Goal: Obtain resource: Download file/media

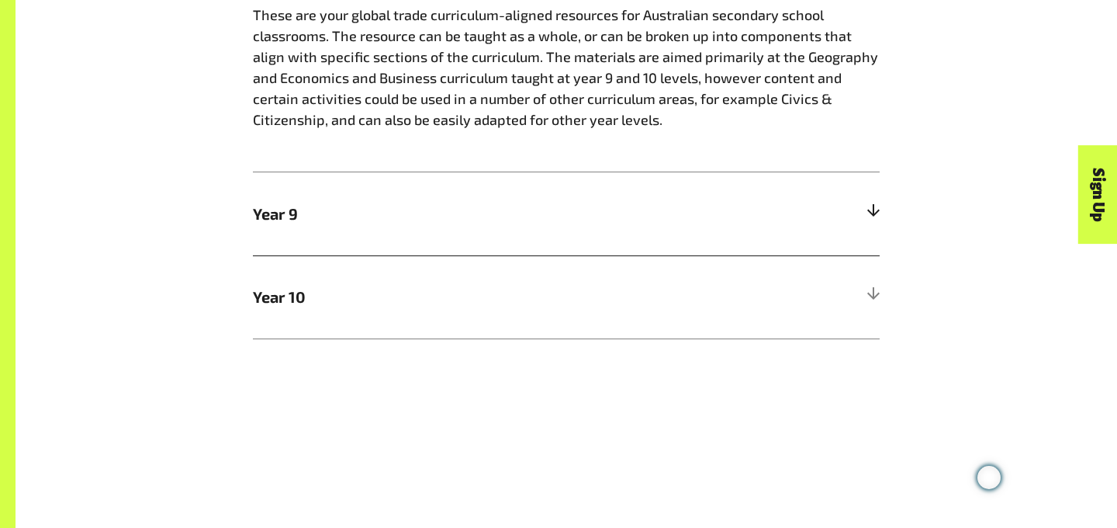
click at [815, 212] on h5 "Year 9" at bounding box center [566, 213] width 627 height 83
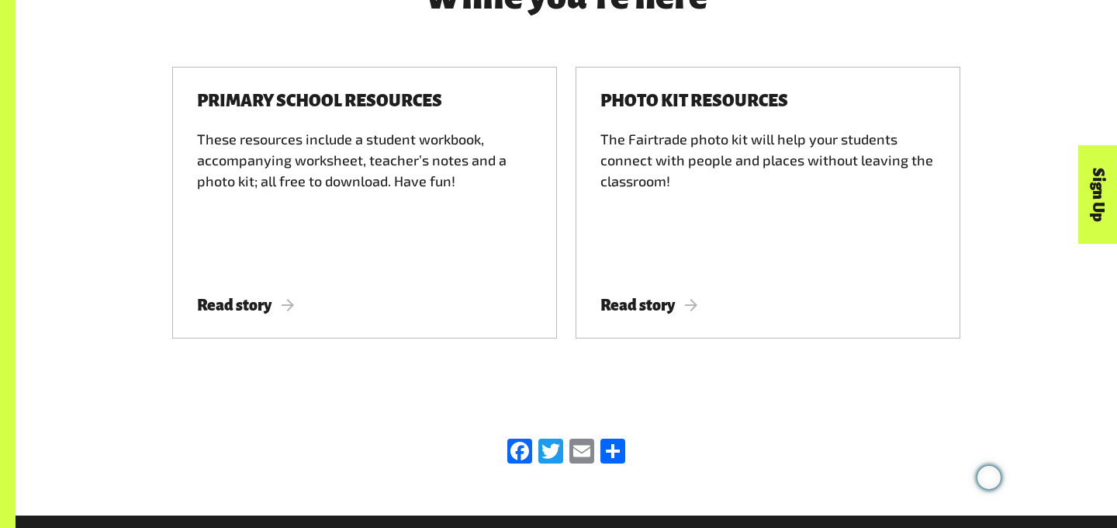
scroll to position [2060, 0]
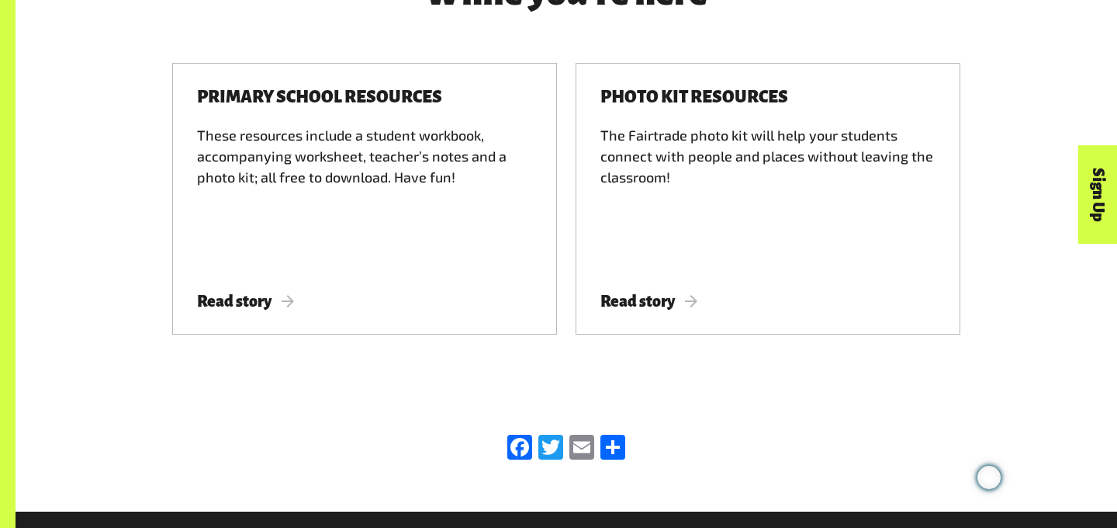
drag, startPoint x: 280, startPoint y: 291, endPoint x: 911, endPoint y: 2, distance: 693.9
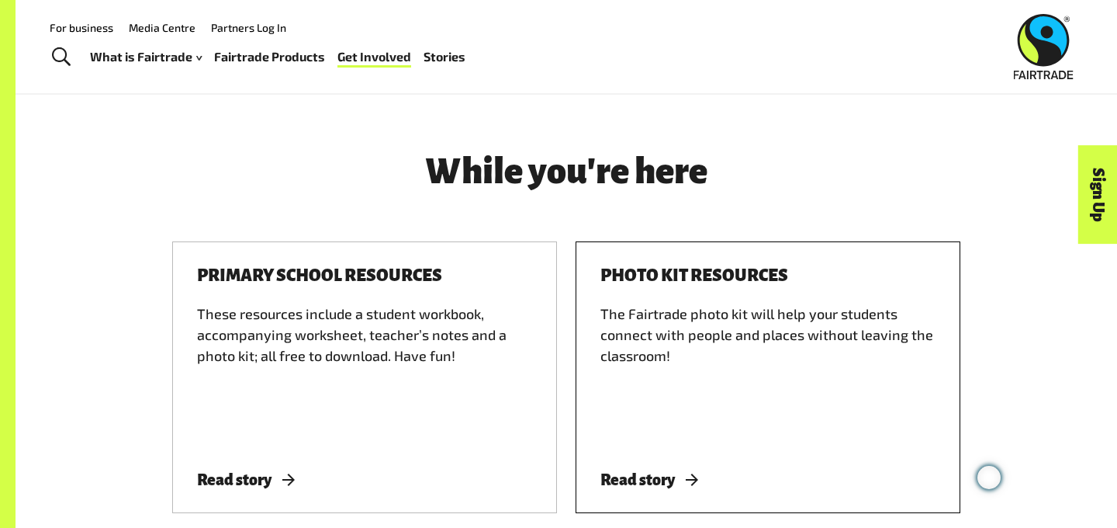
scroll to position [1825, 0]
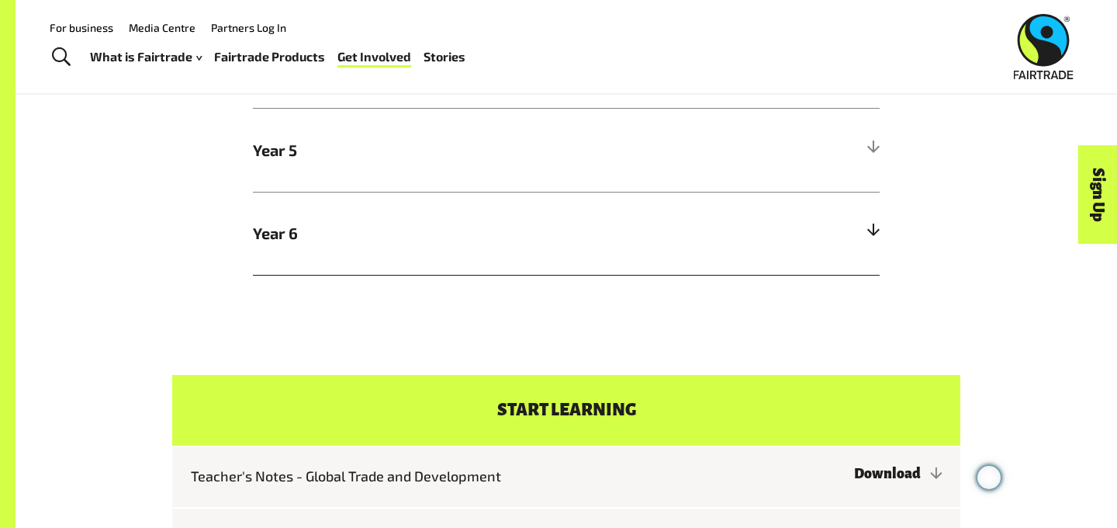
scroll to position [842, 0]
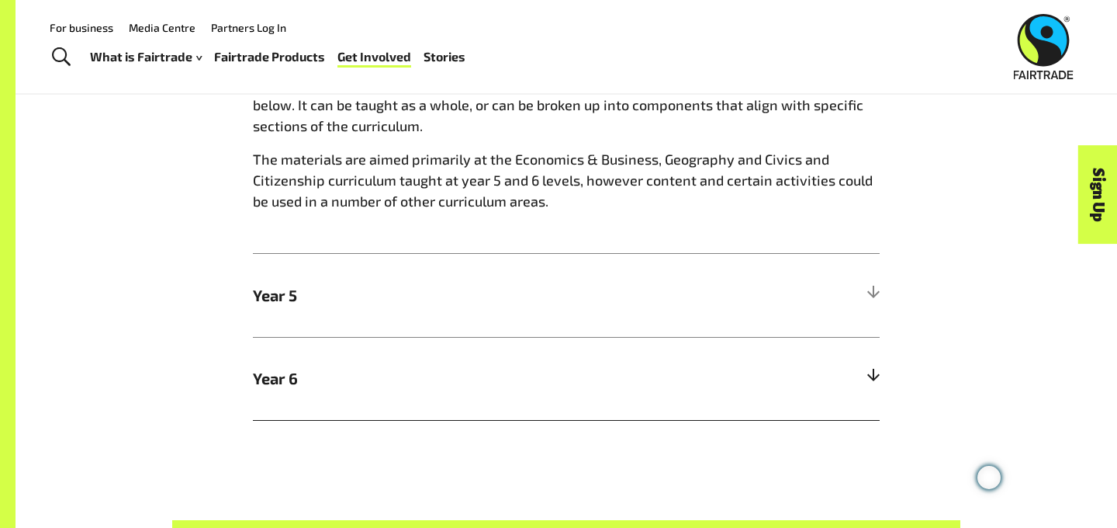
click at [650, 379] on span "Year 6" at bounding box center [488, 377] width 470 height 23
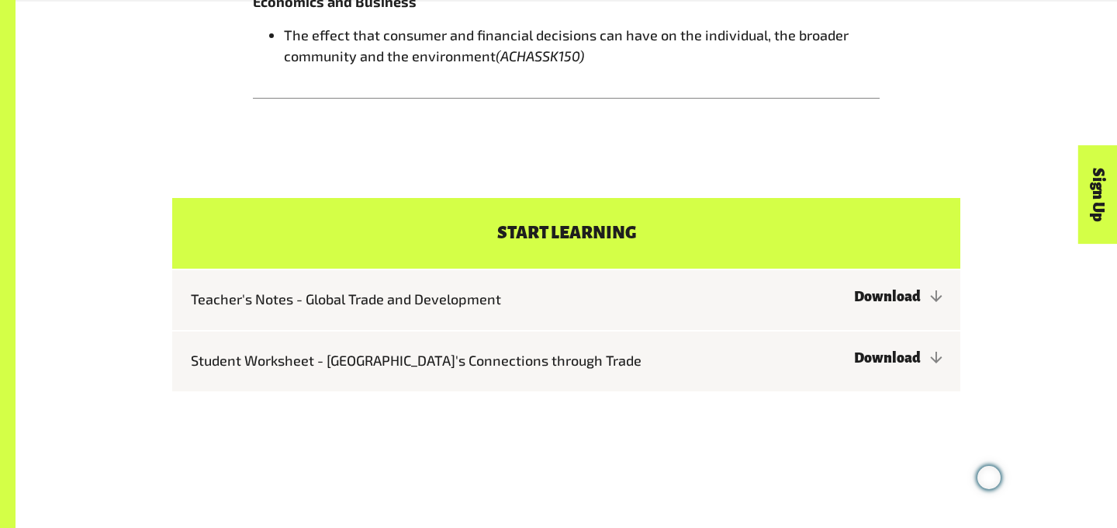
scroll to position [1690, 0]
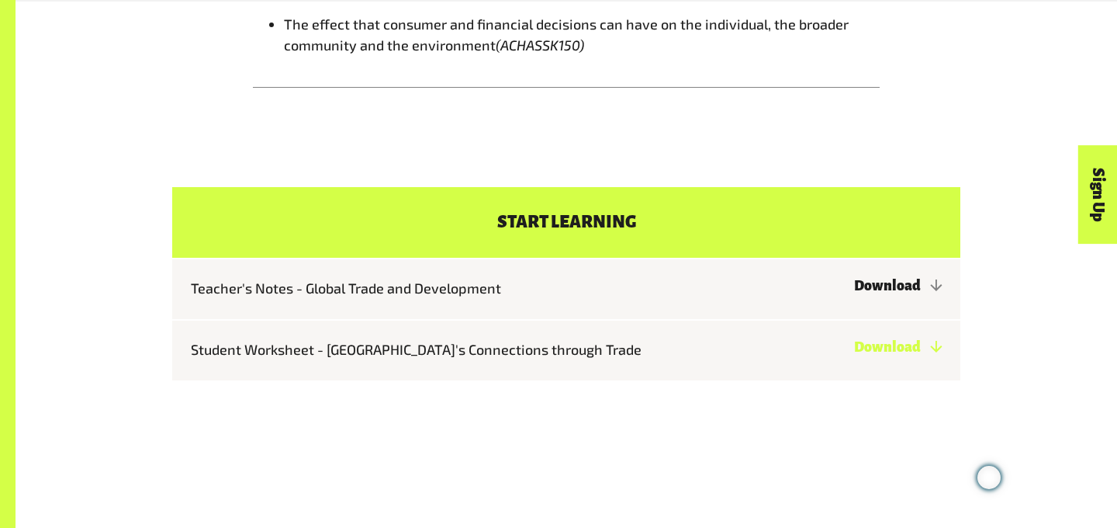
click at [868, 339] on link "Download" at bounding box center [898, 347] width 88 height 16
